Goal: Task Accomplishment & Management: Use online tool/utility

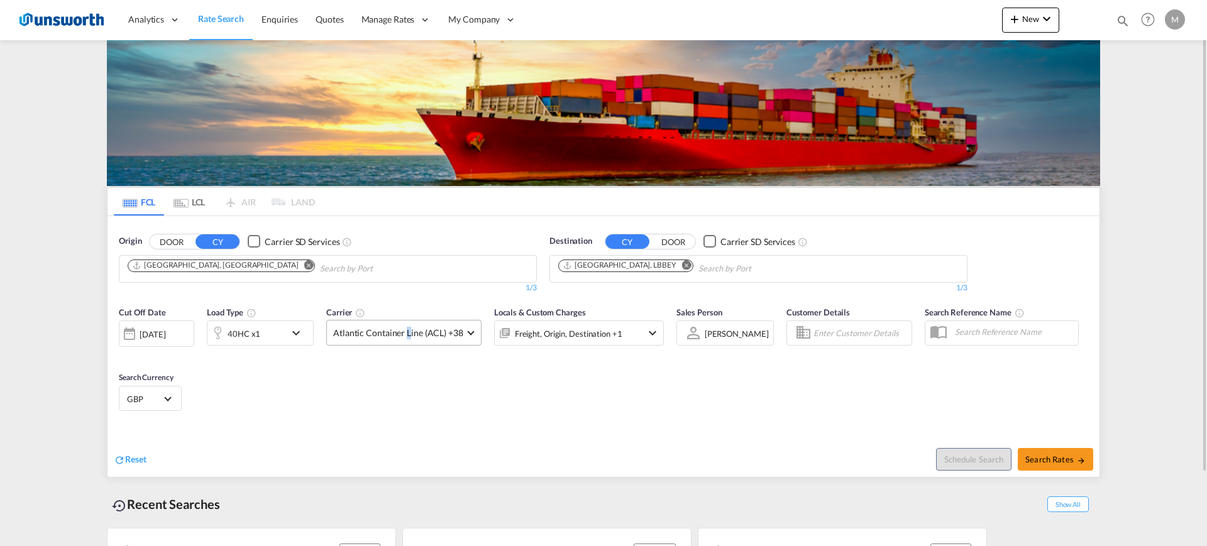
click at [409, 330] on span "Atlantic Container Line (ACL) +38" at bounding box center [398, 333] width 130 height 13
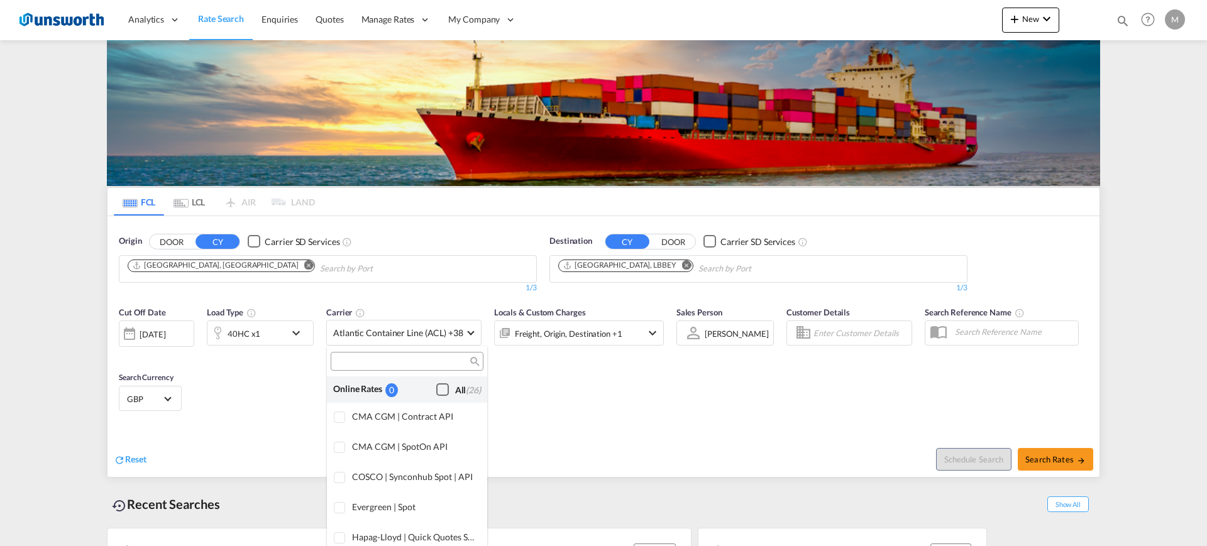
click at [436, 385] on div "Checkbox No Ink" at bounding box center [442, 389] width 13 height 13
click at [683, 422] on md-backdrop at bounding box center [603, 273] width 1207 height 546
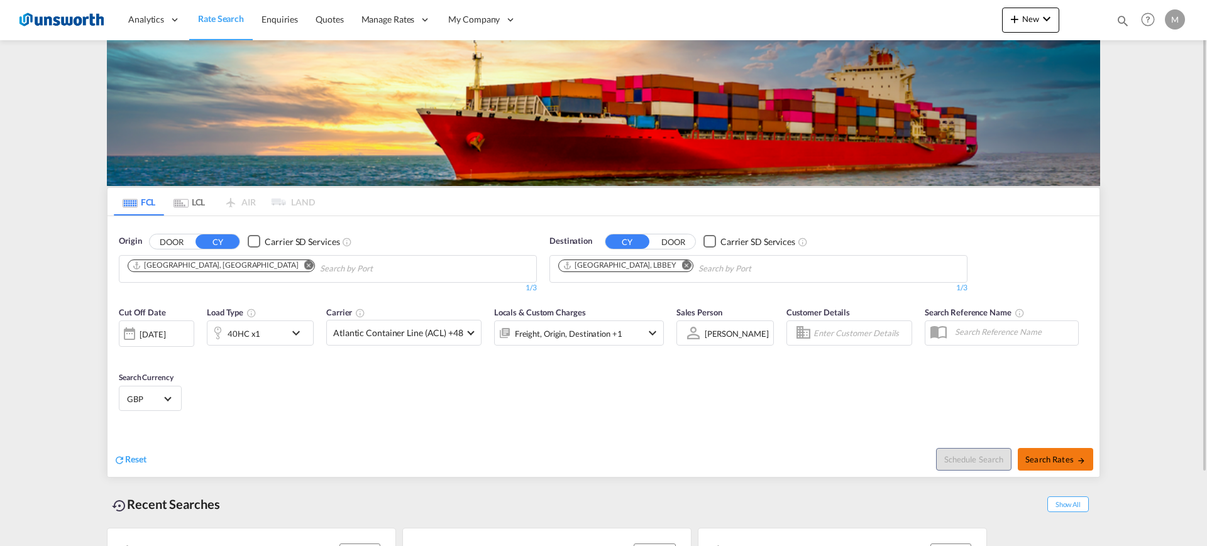
click at [1067, 469] on button "Search Rates" at bounding box center [1055, 459] width 75 height 23
type input "GBLGP to LBBEY / [DATE]"
